Goal: Transaction & Acquisition: Subscribe to service/newsletter

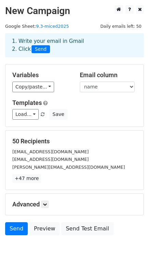
click at [42, 50] on span "Send" at bounding box center [41, 49] width 19 height 8
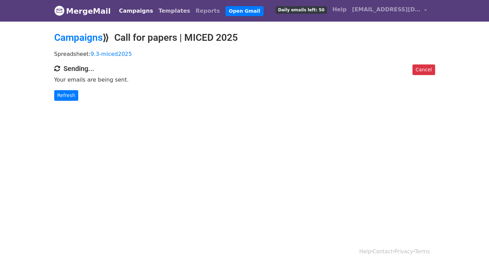
click at [170, 12] on link "Templates" at bounding box center [174, 11] width 37 height 14
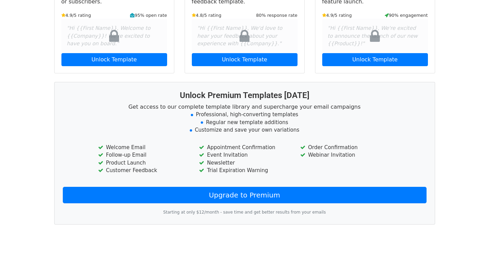
scroll to position [137, 0]
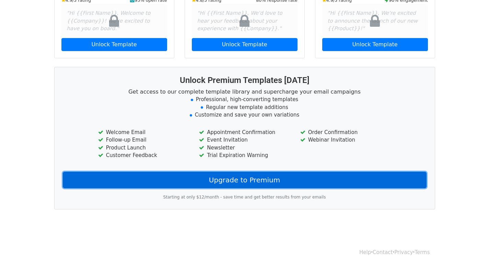
click at [281, 175] on link "Upgrade to Premium" at bounding box center [245, 180] width 364 height 16
